Goal: Information Seeking & Learning: Understand process/instructions

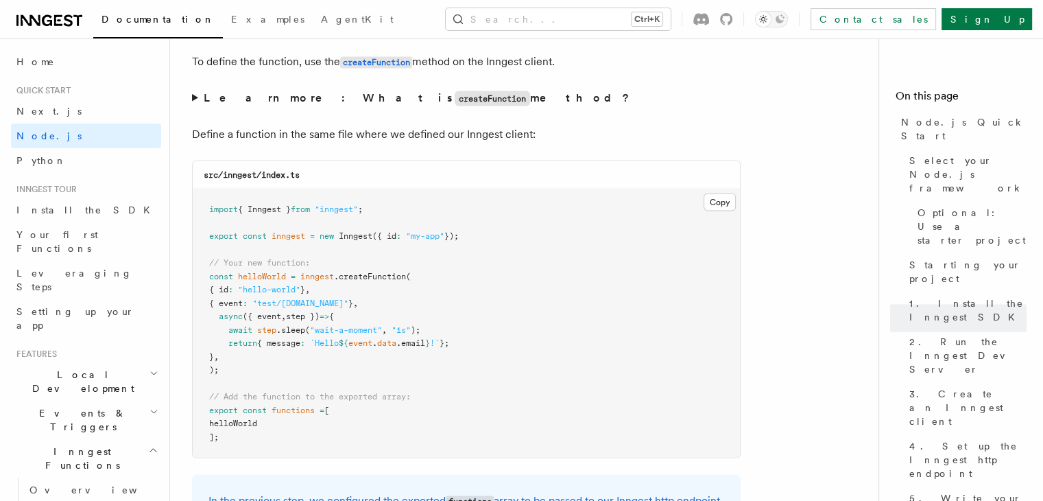
scroll to position [2675, 0]
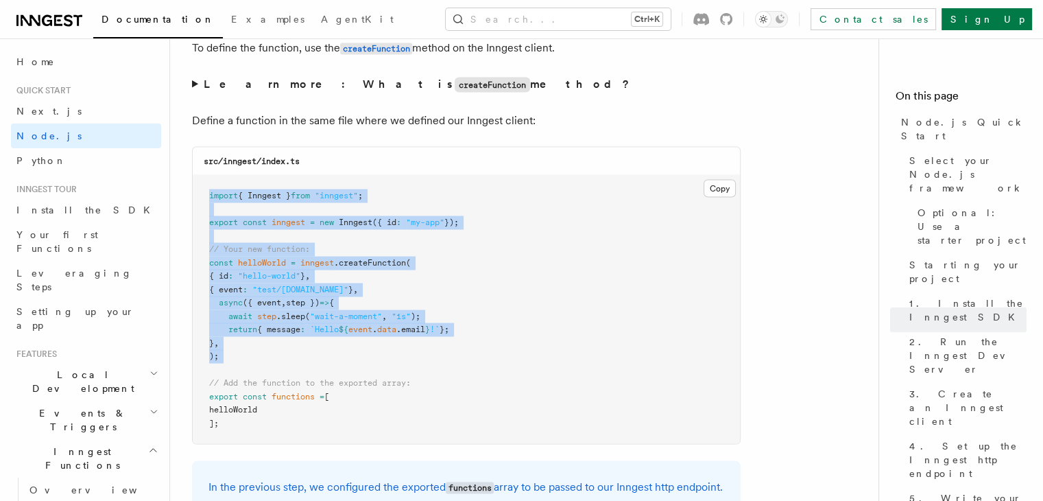
drag, startPoint x: 203, startPoint y: 197, endPoint x: 461, endPoint y: 367, distance: 309.0
click at [461, 367] on pre "import { Inngest } from "inngest" ; export const inngest = new Inngest ({ id : …" at bounding box center [466, 310] width 547 height 268
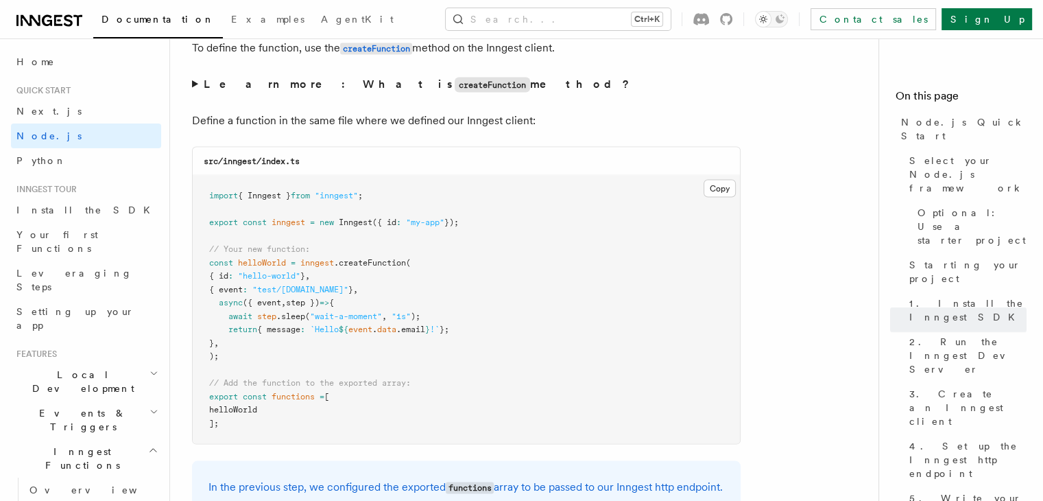
click at [487, 427] on pre "import { Inngest } from "inngest" ; export const inngest = new Inngest ({ id : …" at bounding box center [466, 310] width 547 height 268
click at [348, 409] on pre "import { Inngest } from "inngest" ; export const inngest = new Inngest ({ id : …" at bounding box center [466, 310] width 547 height 268
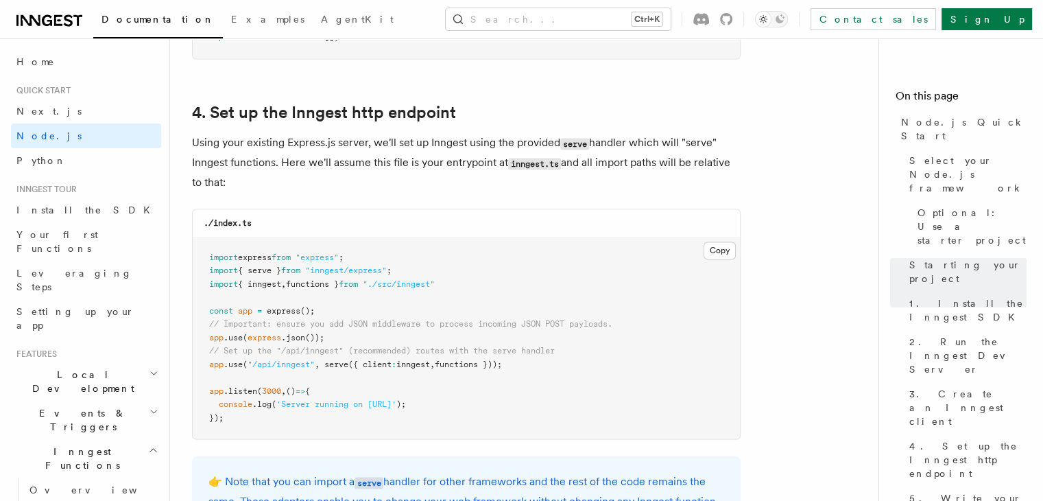
scroll to position [2058, 0]
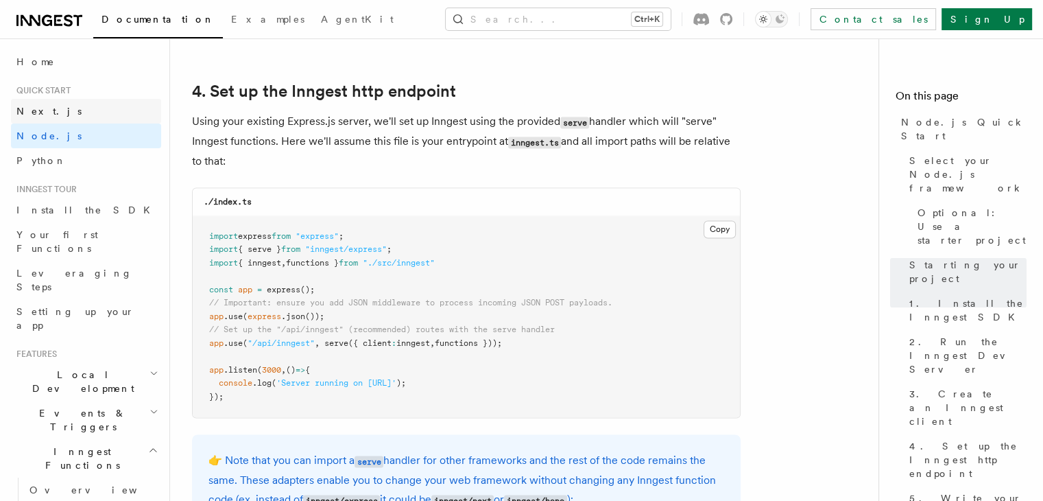
click at [40, 108] on span "Next.js" at bounding box center [48, 111] width 65 height 11
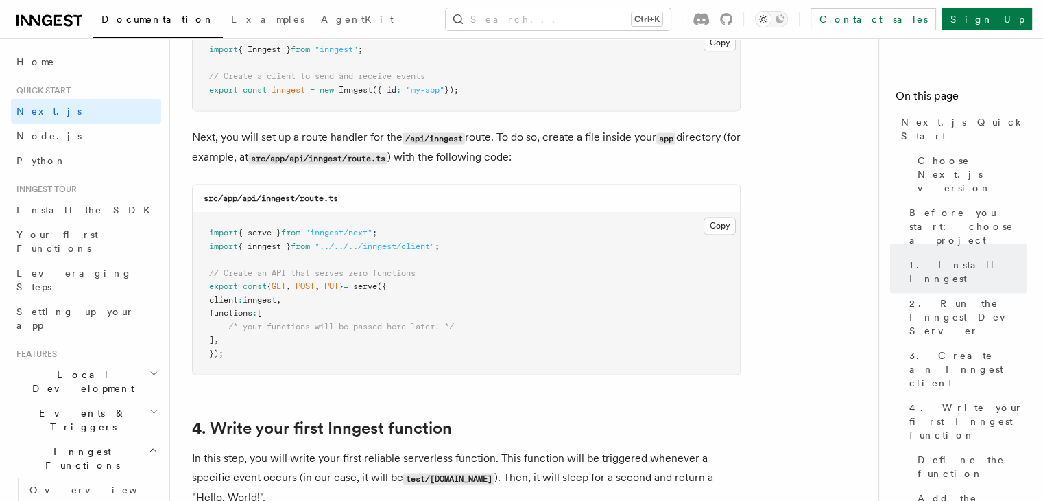
scroll to position [1440, 0]
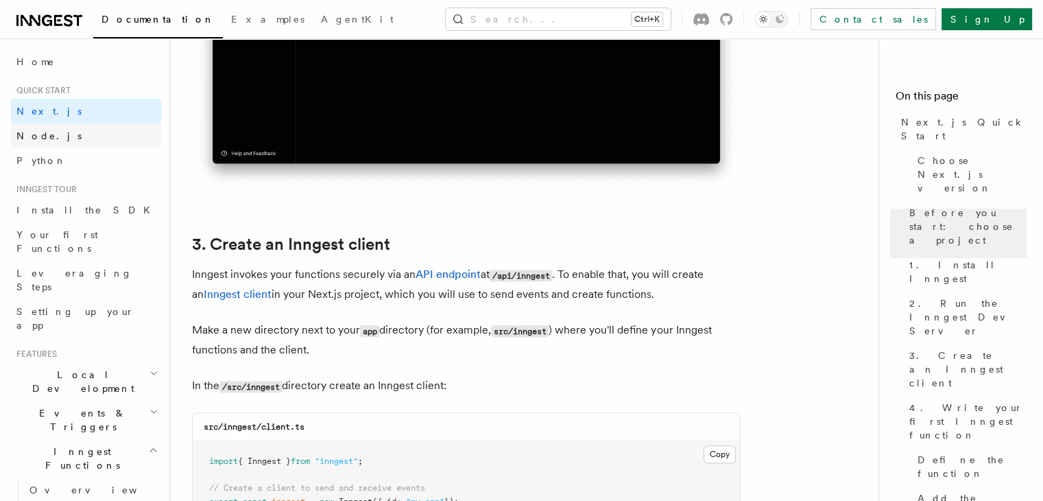
click at [49, 135] on span "Node.js" at bounding box center [48, 135] width 65 height 11
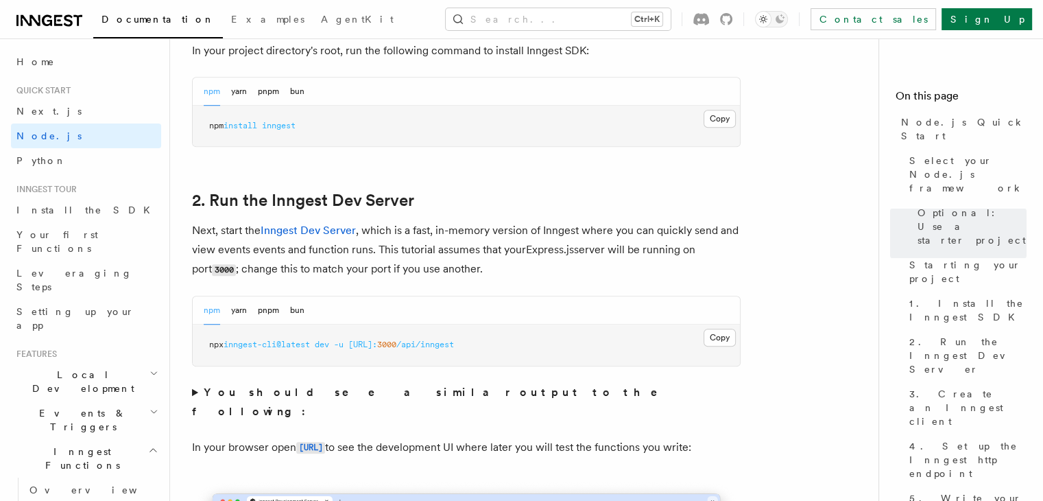
scroll to position [960, 0]
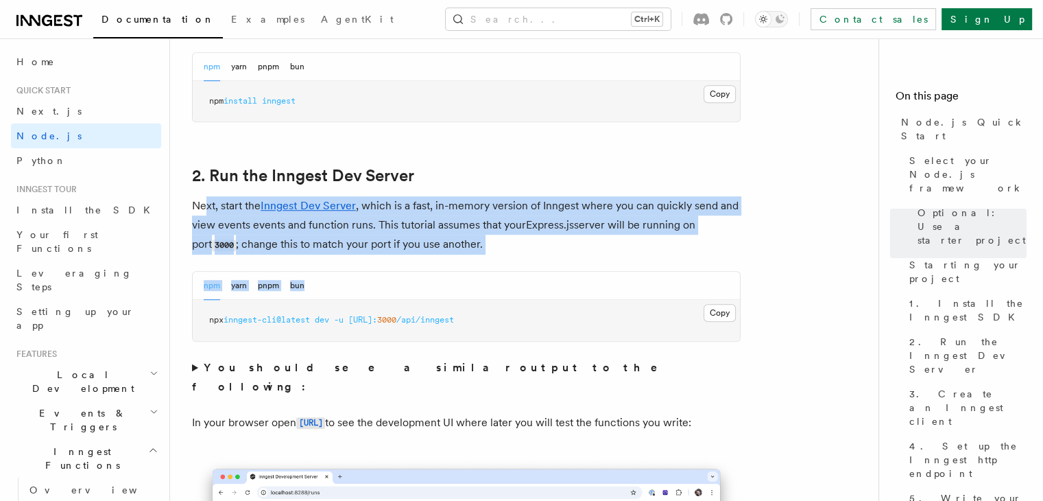
drag, startPoint x: 215, startPoint y: 196, endPoint x: 591, endPoint y: 261, distance: 380.8
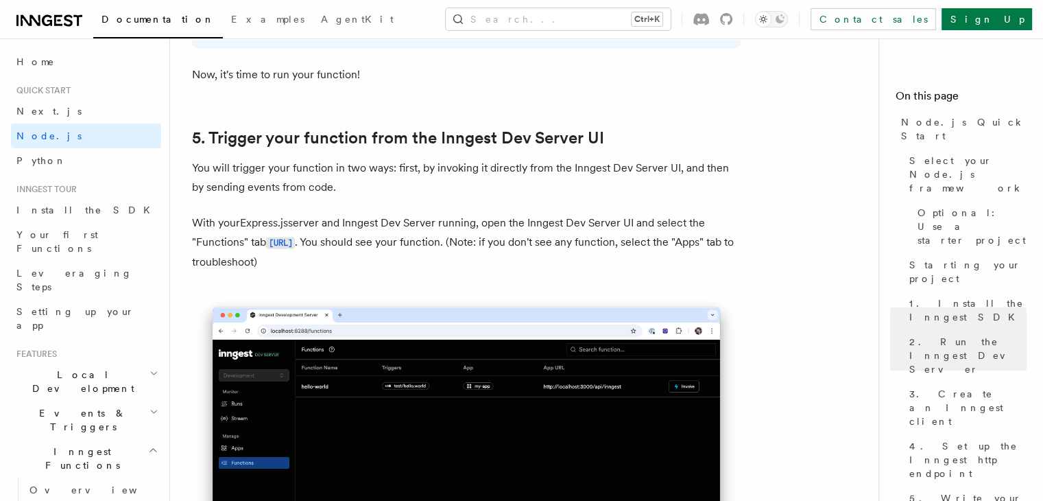
scroll to position [3224, 0]
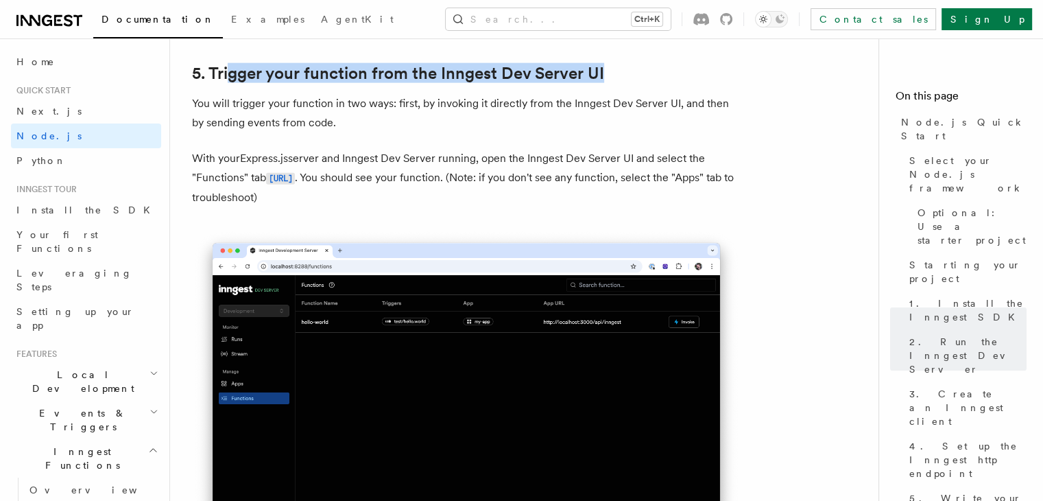
drag, startPoint x: 228, startPoint y: 83, endPoint x: 743, endPoint y: 82, distance: 515.1
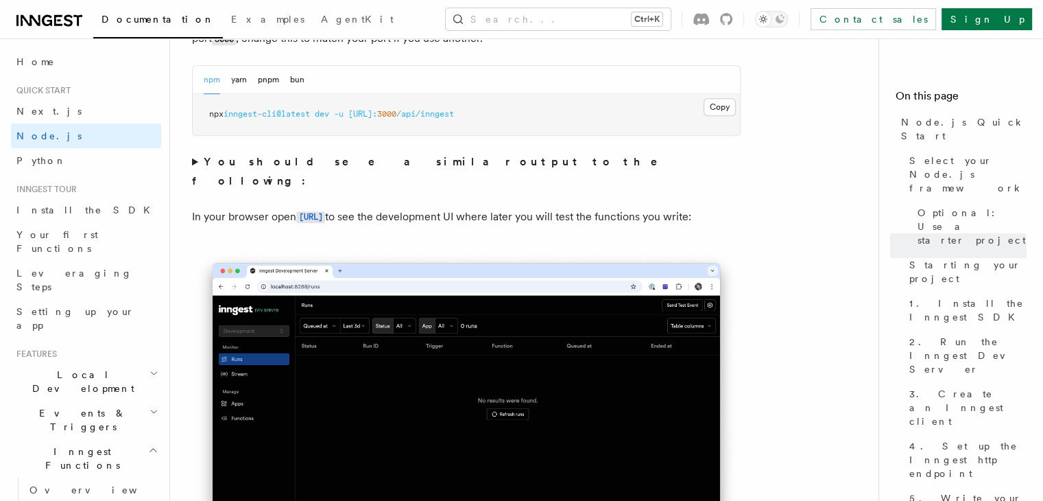
scroll to position [1097, 0]
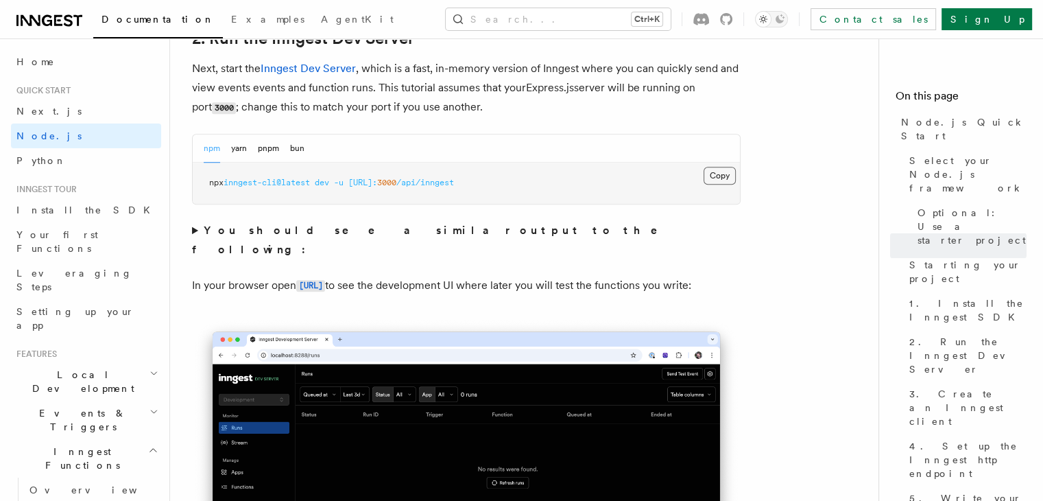
click at [726, 174] on button "Copy Copied" at bounding box center [720, 176] width 32 height 18
click at [518, 287] on p "In your browser open http://localhost:8288 to see the development UI where late…" at bounding box center [466, 286] width 549 height 20
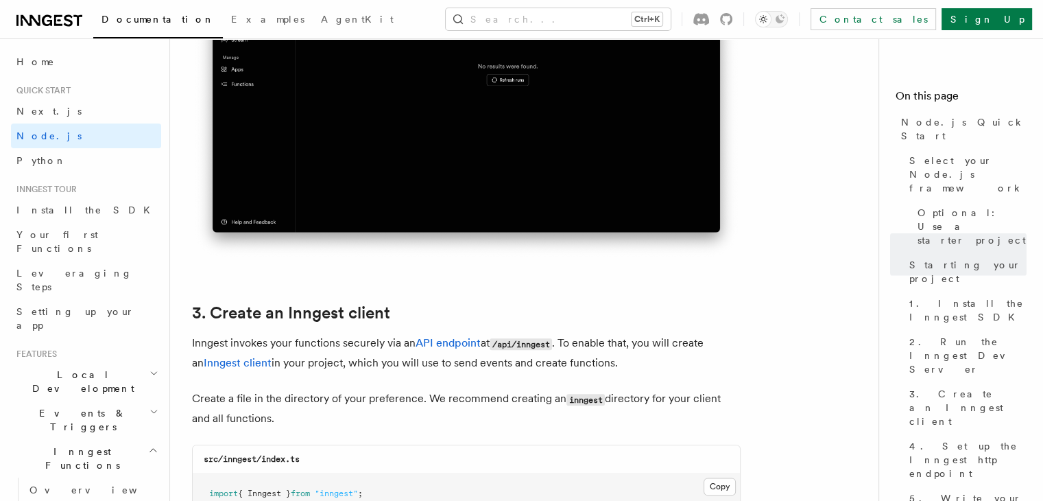
scroll to position [1509, 0]
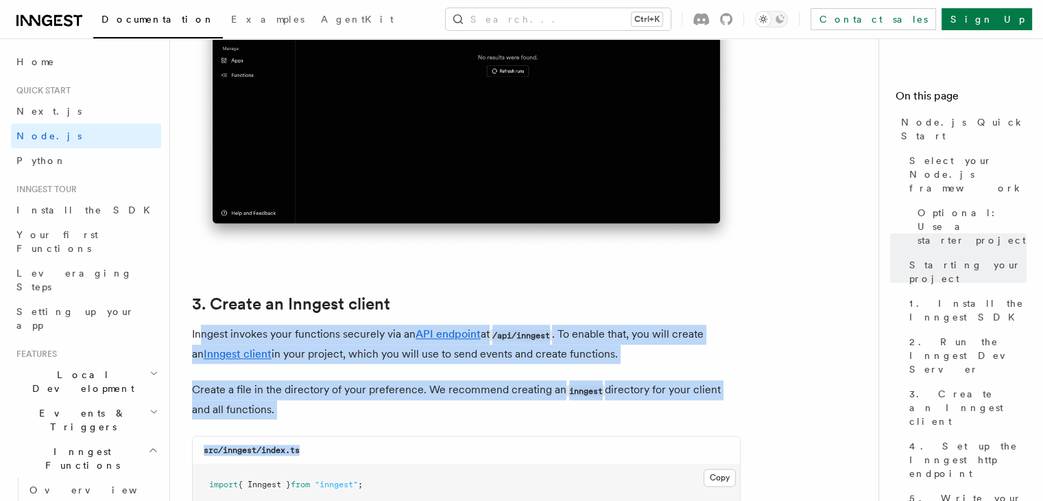
drag, startPoint x: 230, startPoint y: 327, endPoint x: 704, endPoint y: 429, distance: 485.4
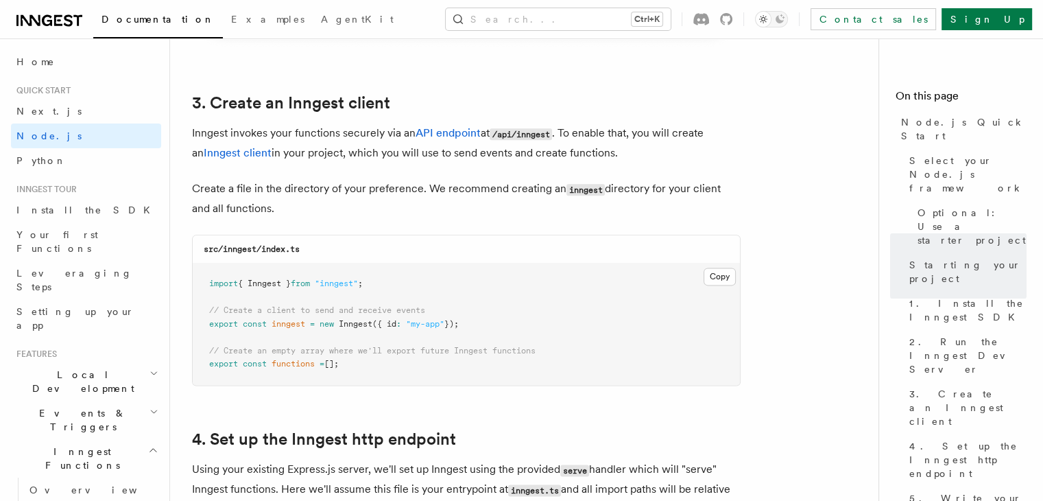
scroll to position [1715, 0]
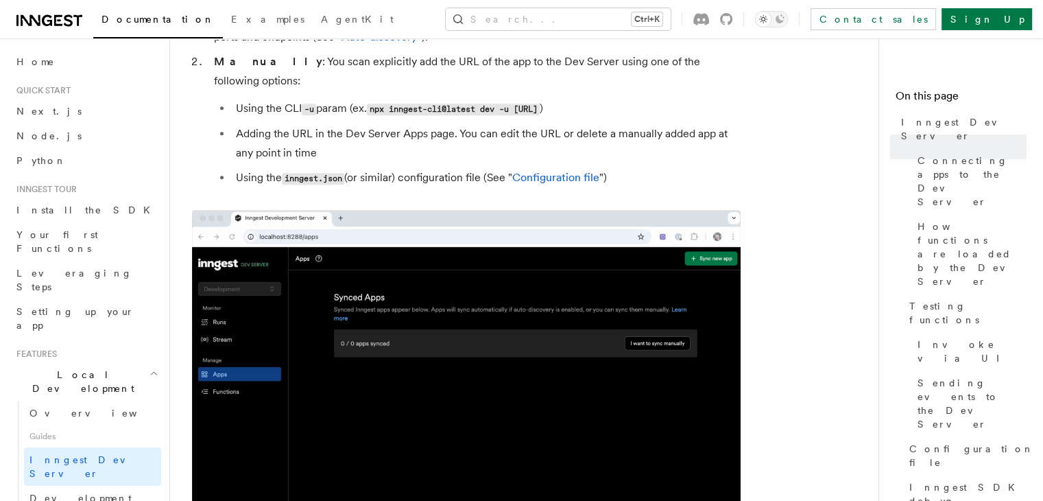
scroll to position [950, 0]
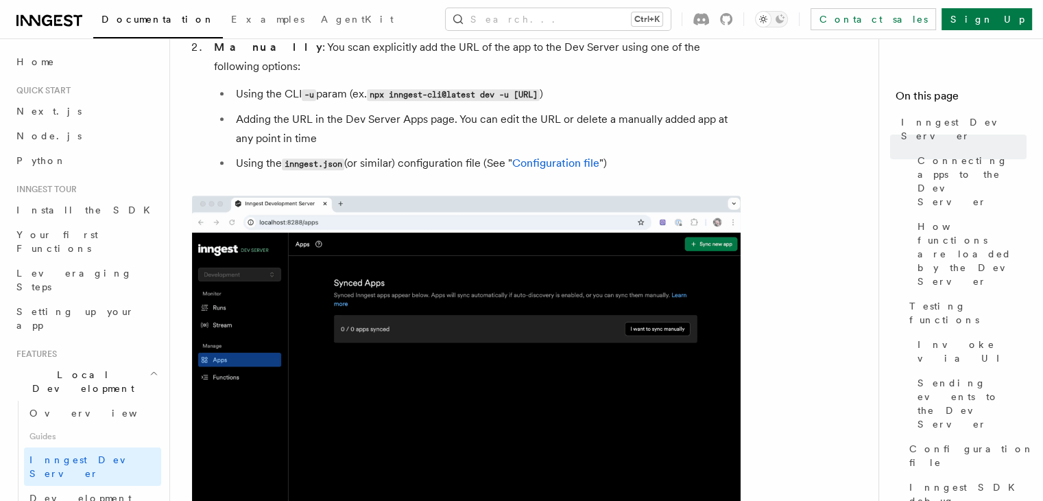
click at [500, 263] on img at bounding box center [466, 373] width 549 height 357
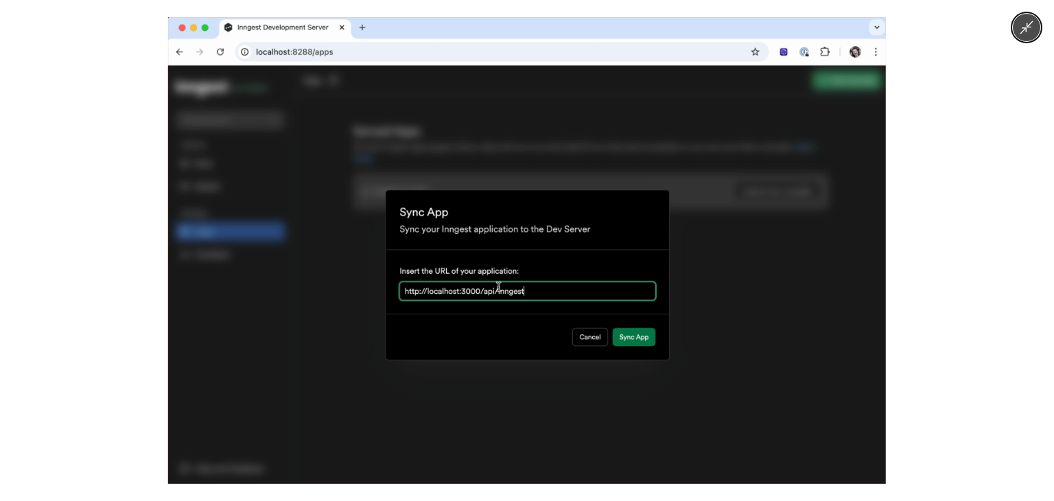
click at [512, 245] on img at bounding box center [526, 250] width 717 height 466
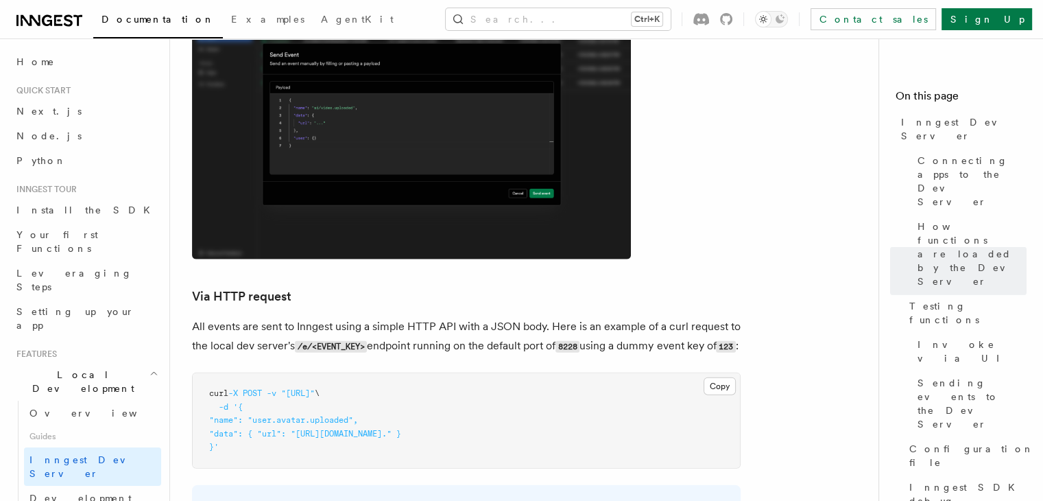
scroll to position [2871, 0]
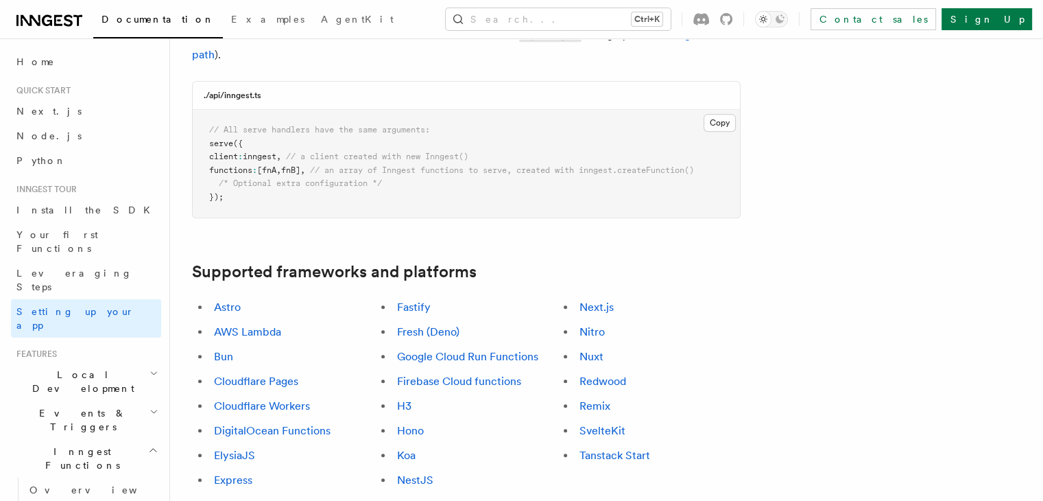
scroll to position [343, 0]
